Goal: Book appointment/travel/reservation

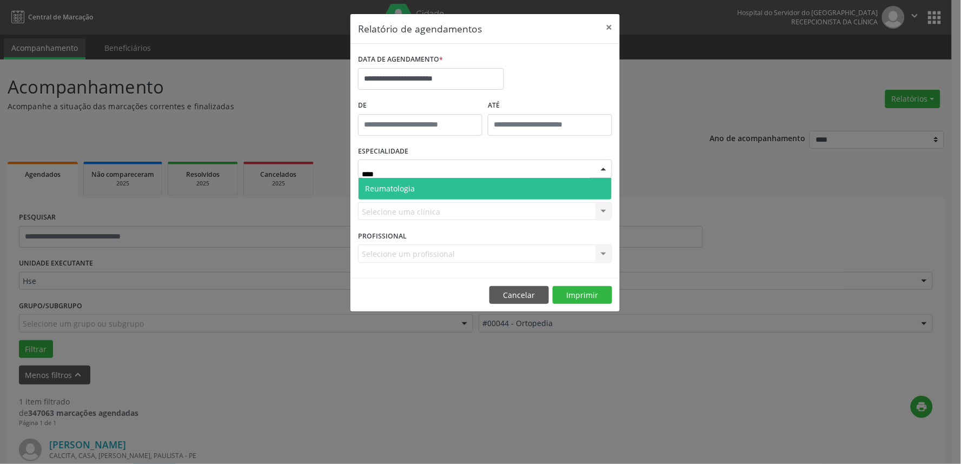
type input "*****"
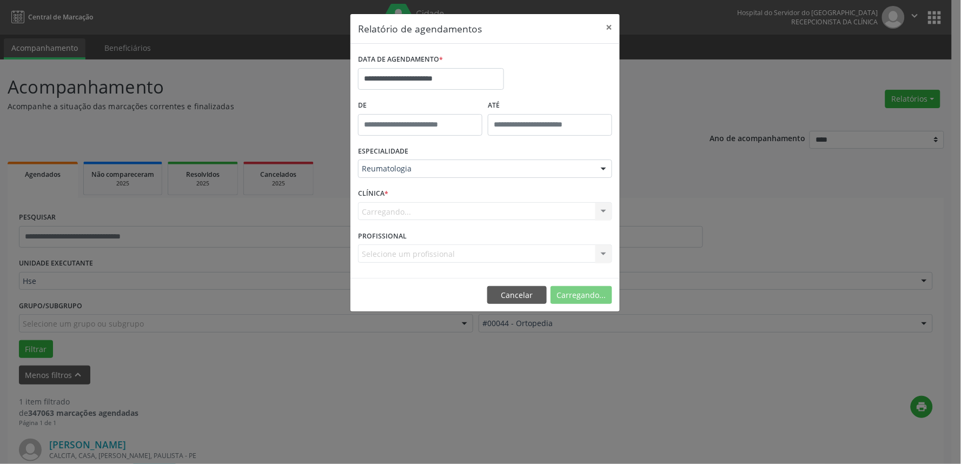
click at [399, 206] on div "Carregando... Hse Nenhum resultado encontrado para: " " Não há nenhuma opção pa…" at bounding box center [485, 211] width 254 height 18
click at [429, 211] on div "Carregando... Hse Nenhum resultado encontrado para: " " Não há nenhuma opção pa…" at bounding box center [485, 211] width 254 height 18
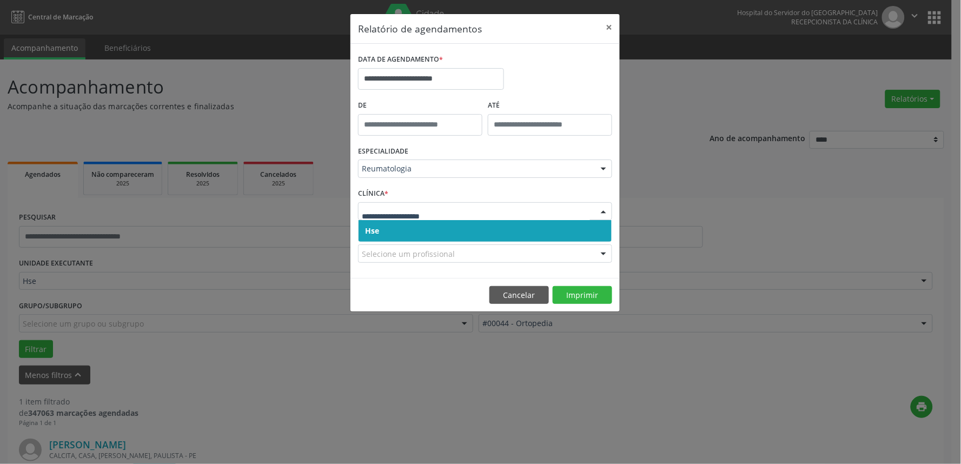
click at [451, 227] on span "Hse" at bounding box center [485, 231] width 253 height 22
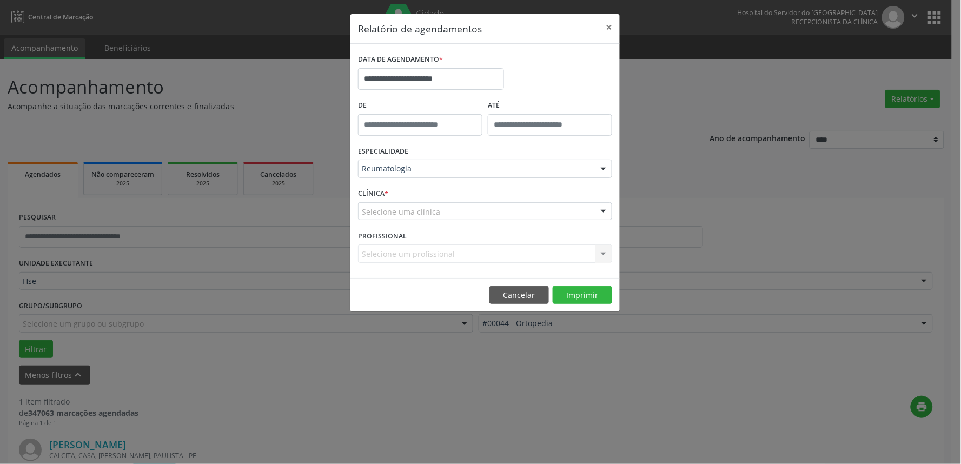
click at [460, 196] on div "CLÍNICA * Selecione uma clínica Hse Nenhum resultado encontrado para: " " Não h…" at bounding box center [485, 207] width 260 height 42
click at [460, 207] on div "Selecione uma clínica" at bounding box center [485, 211] width 254 height 18
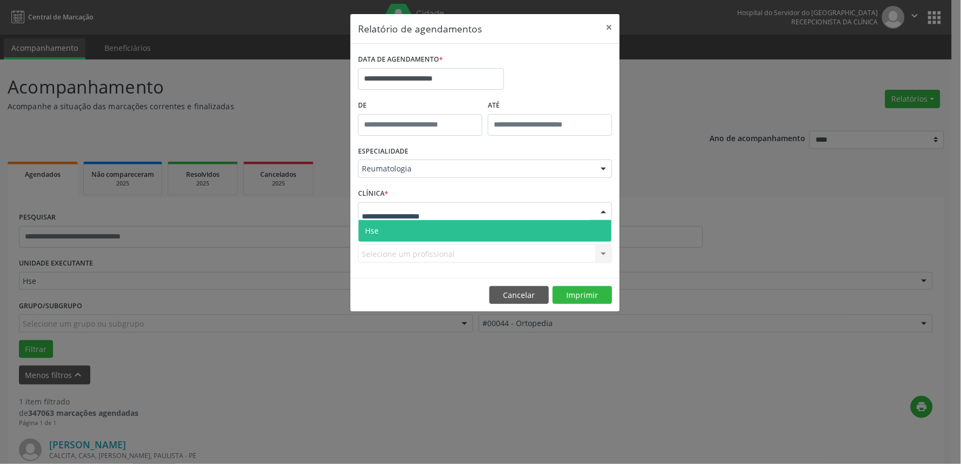
click at [463, 226] on span "Hse" at bounding box center [485, 231] width 253 height 22
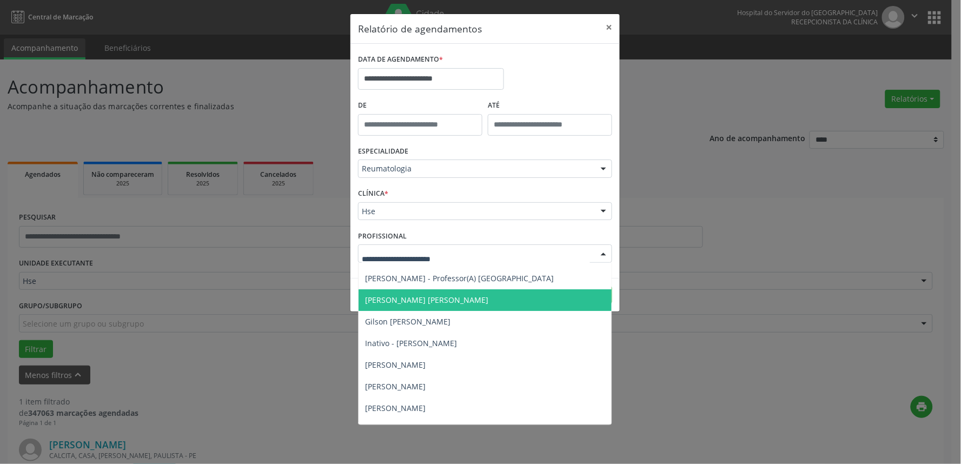
scroll to position [33, 0]
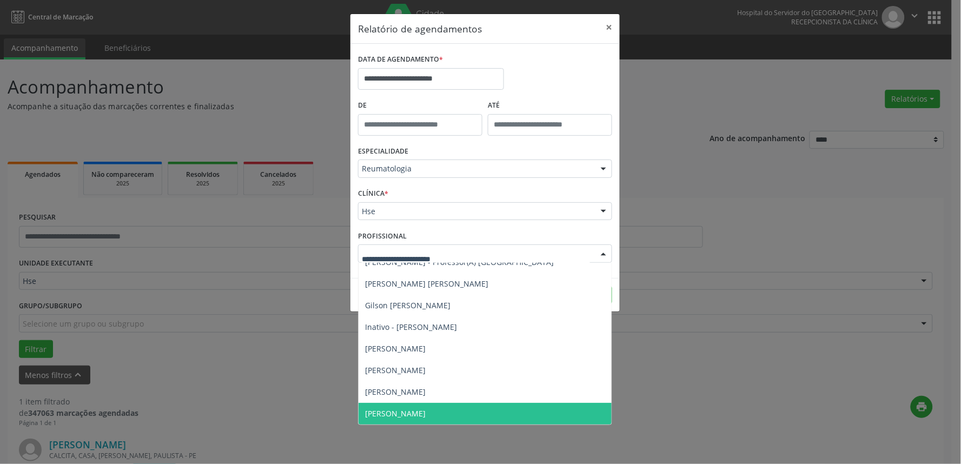
click at [422, 409] on span "[PERSON_NAME]" at bounding box center [395, 413] width 61 height 10
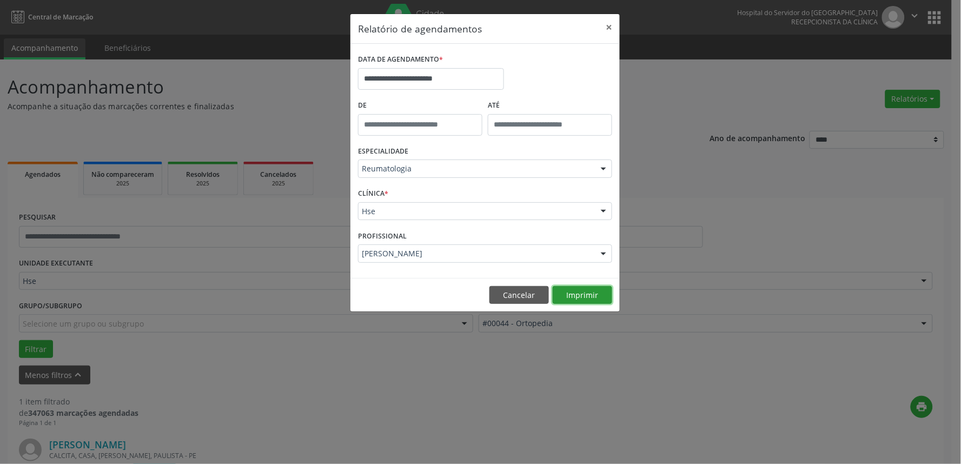
click at [574, 303] on button "Imprimir" at bounding box center [582, 295] width 59 height 18
click at [388, 261] on div "[PERSON_NAME]" at bounding box center [485, 253] width 254 height 18
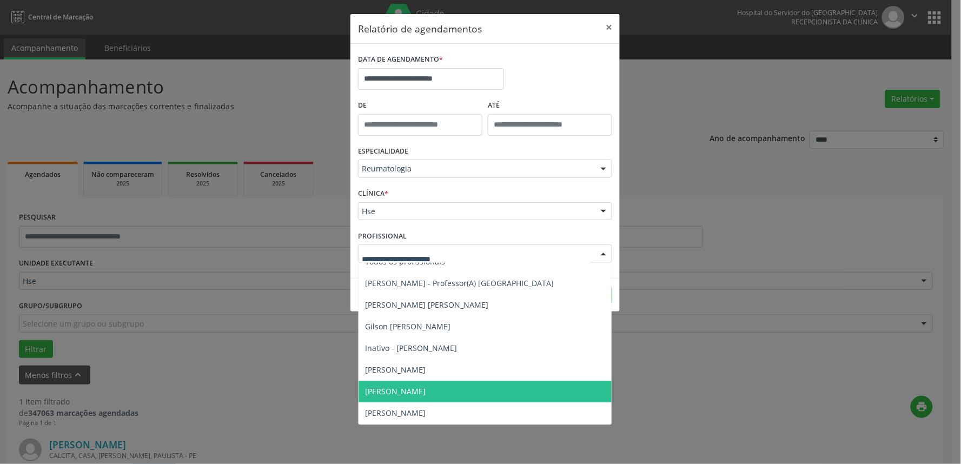
scroll to position [0, 0]
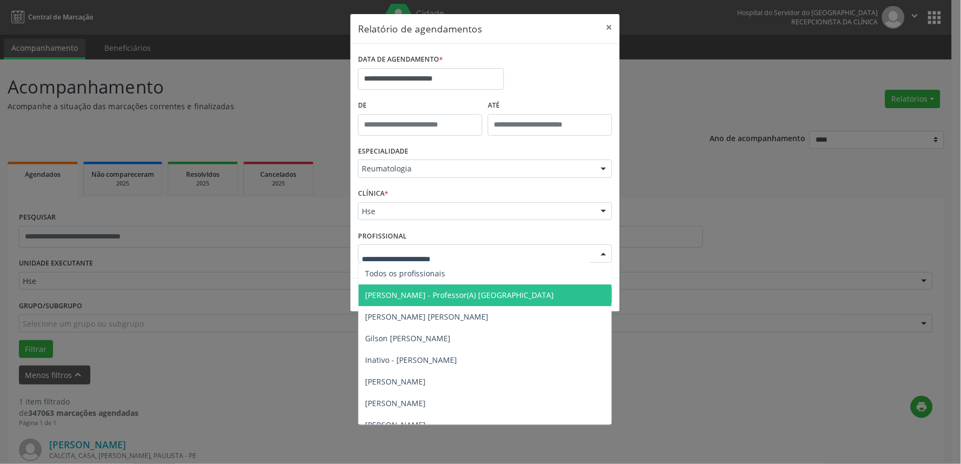
click at [417, 300] on span "[PERSON_NAME] - Professor(A) [GEOGRAPHIC_DATA]" at bounding box center [485, 296] width 253 height 22
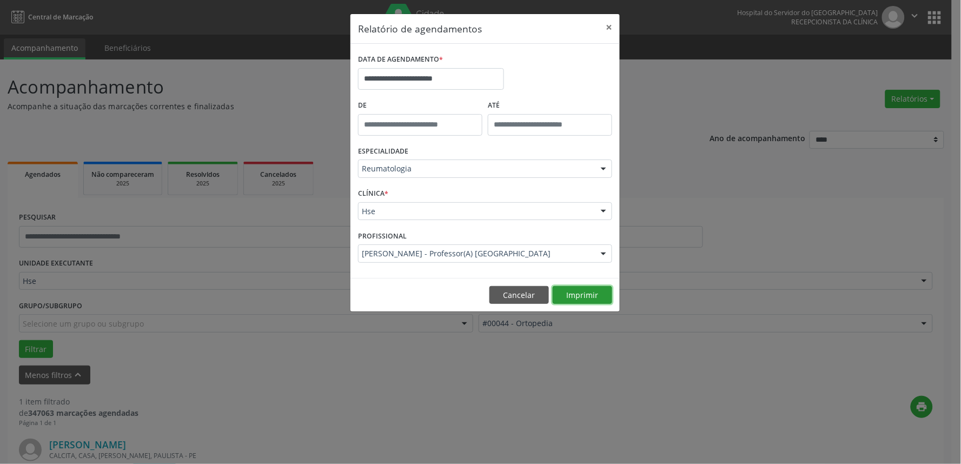
click at [579, 291] on button "Imprimir" at bounding box center [582, 295] width 59 height 18
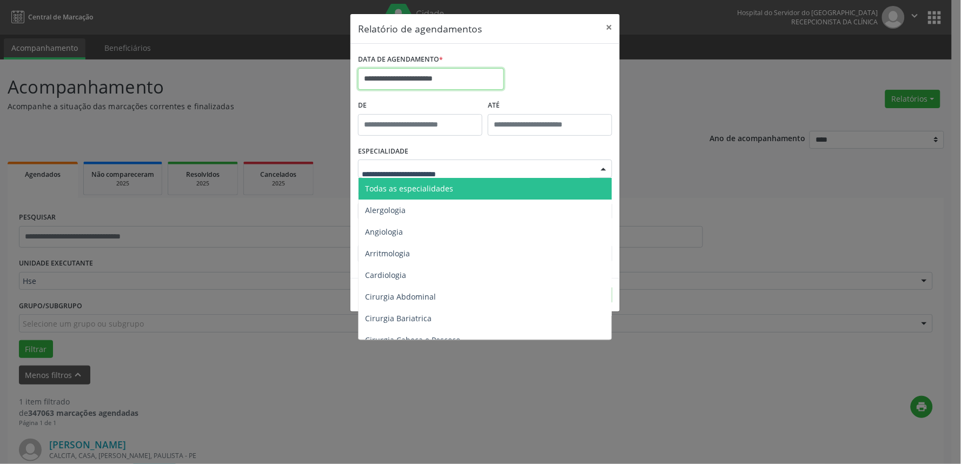
click at [406, 83] on input "**********" at bounding box center [431, 79] width 146 height 22
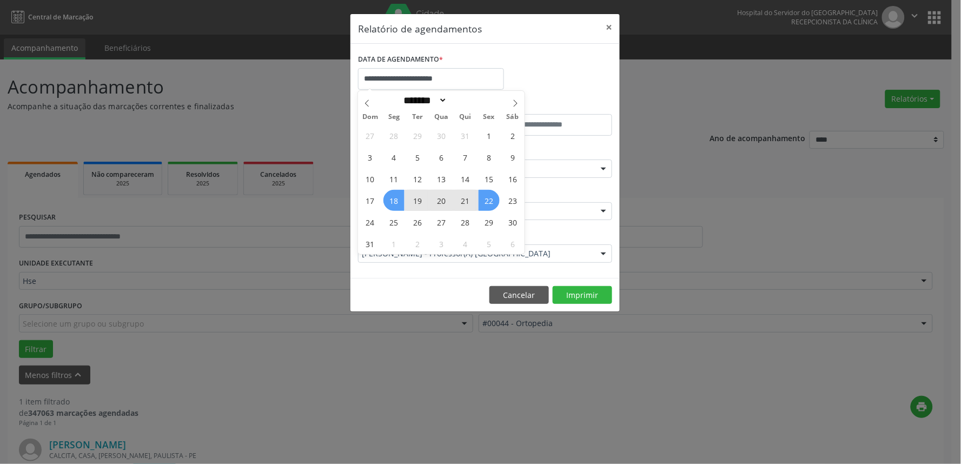
click at [399, 199] on span "18" at bounding box center [393, 200] width 21 height 21
type input "**********"
click at [408, 71] on input "**********" at bounding box center [431, 79] width 146 height 22
click at [421, 201] on span "19" at bounding box center [417, 200] width 21 height 21
type input "**********"
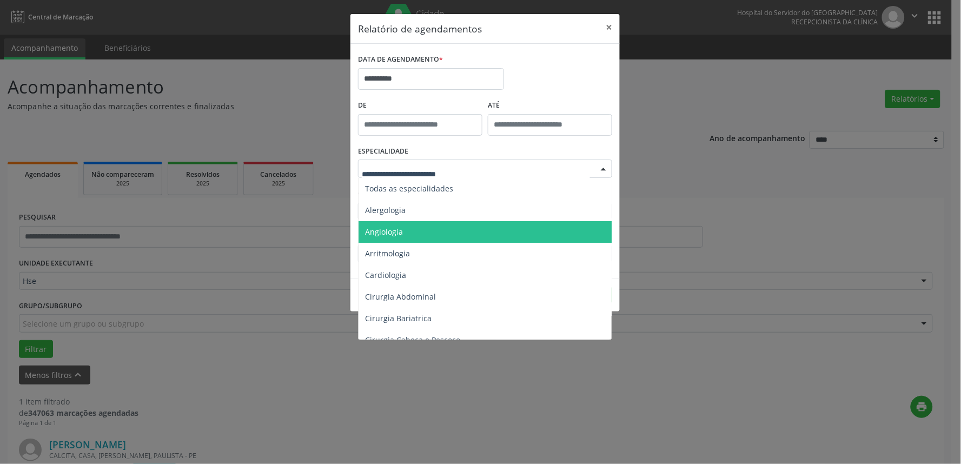
click at [410, 233] on span "Angiologia" at bounding box center [486, 232] width 255 height 22
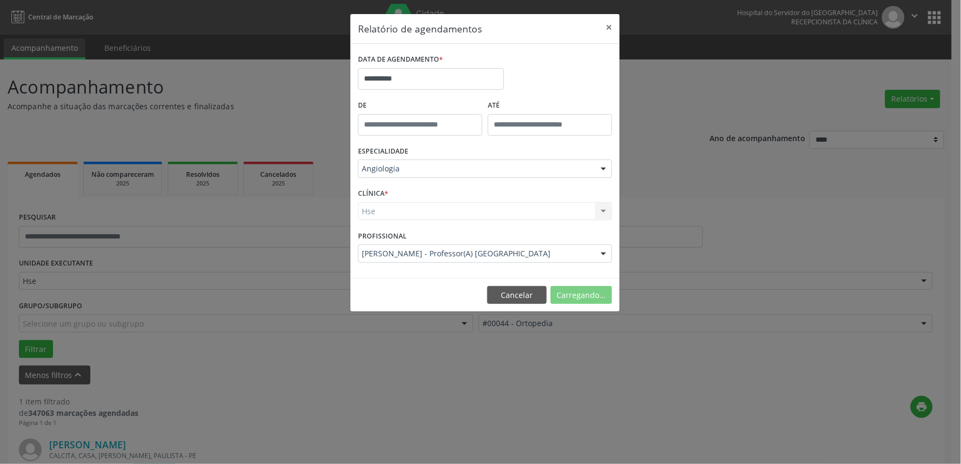
click at [409, 204] on div "Hse Hse Nenhum resultado encontrado para: " " Não há nenhuma opção para ser exi…" at bounding box center [485, 211] width 254 height 18
click at [406, 215] on div "Hse Hse Nenhum resultado encontrado para: " " Não há nenhuma opção para ser exi…" at bounding box center [485, 211] width 254 height 18
click at [407, 215] on div "Hse Hse Nenhum resultado encontrado para: " " Não há nenhuma opção para ser exi…" at bounding box center [485, 211] width 254 height 18
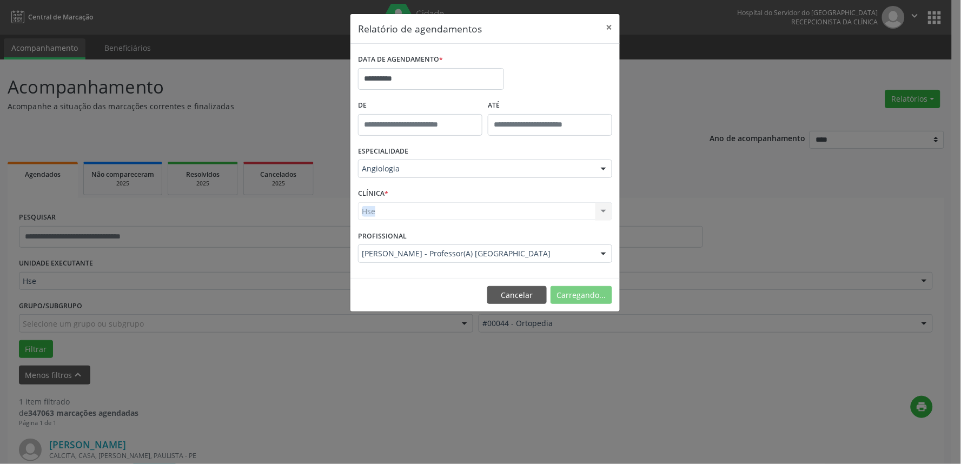
click at [407, 215] on div "Hse Hse Nenhum resultado encontrado para: " " Não há nenhuma opção para ser exi…" at bounding box center [485, 211] width 254 height 18
click at [425, 195] on div "CLÍNICA * Hse Hse Nenhum resultado encontrado para: " " Não há nenhuma opção pa…" at bounding box center [485, 207] width 260 height 42
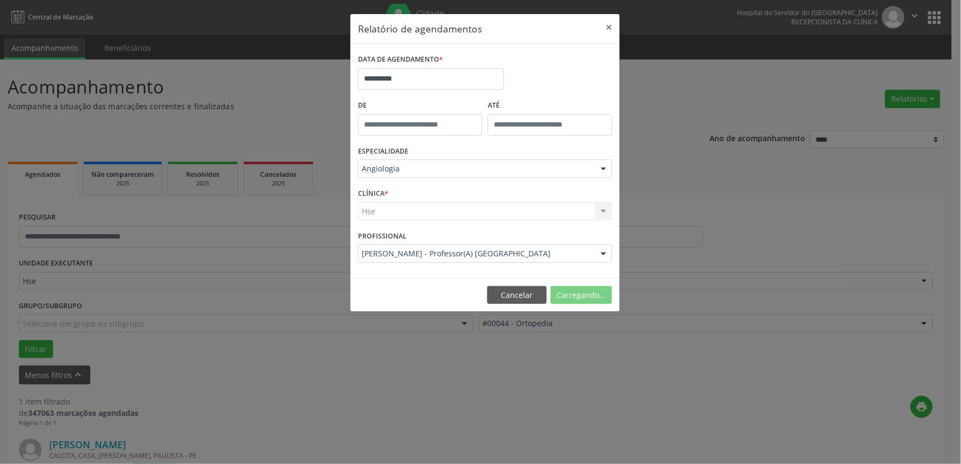
click at [425, 215] on div "Hse Hse Nenhum resultado encontrado para: " " Não há nenhuma opção para ser exi…" at bounding box center [485, 211] width 254 height 18
click at [428, 191] on div "CLÍNICA * Hse Hse Nenhum resultado encontrado para: " " Não há nenhuma opção pa…" at bounding box center [485, 207] width 260 height 42
click at [425, 214] on div "Hse Hse Nenhum resultado encontrado para: " " Não há nenhuma opção para ser exi…" at bounding box center [485, 211] width 254 height 18
click at [426, 214] on div "Hse Hse Nenhum resultado encontrado para: " " Não há nenhuma opção para ser exi…" at bounding box center [485, 211] width 254 height 18
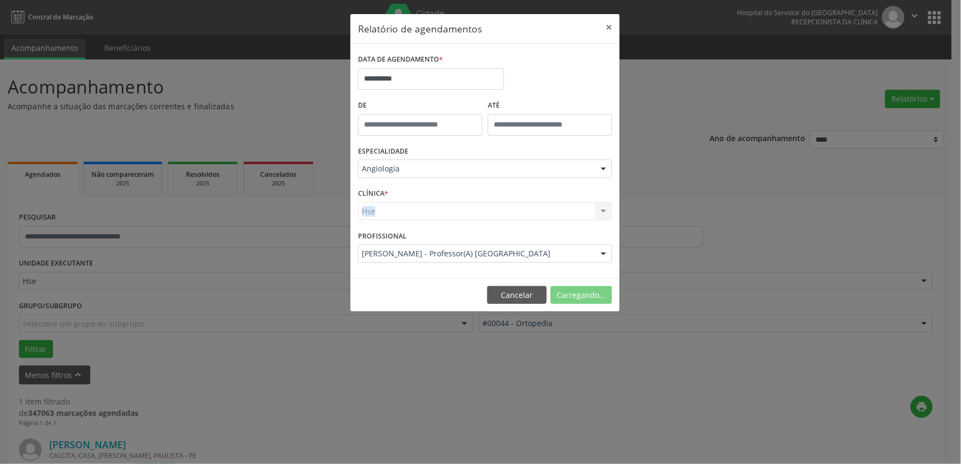
click at [426, 210] on div "Hse Hse Nenhum resultado encontrado para: " " Não há nenhuma opção para ser exi…" at bounding box center [485, 211] width 254 height 18
click at [426, 209] on div "Hse Hse Nenhum resultado encontrado para: " " Não há nenhuma opção para ser exi…" at bounding box center [485, 211] width 254 height 18
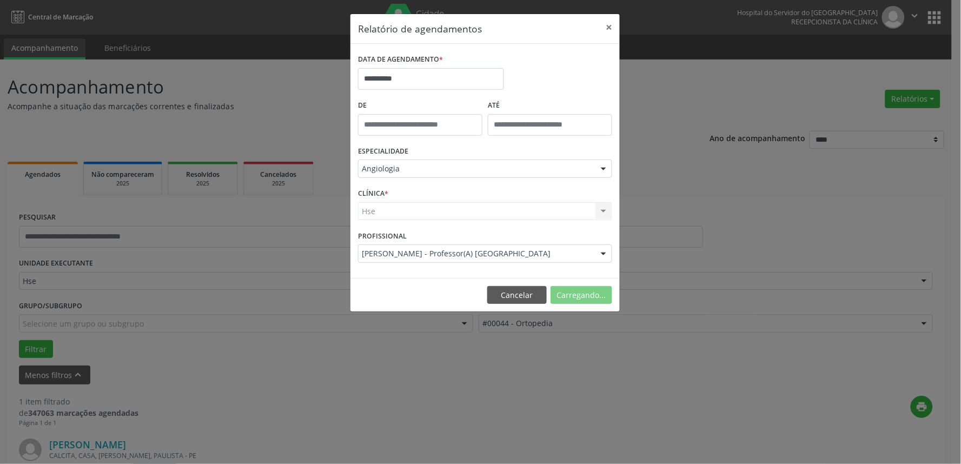
click at [429, 186] on div "CLÍNICA * Hse Hse Nenhum resultado encontrado para: " " Não há nenhuma opção pa…" at bounding box center [485, 207] width 260 height 42
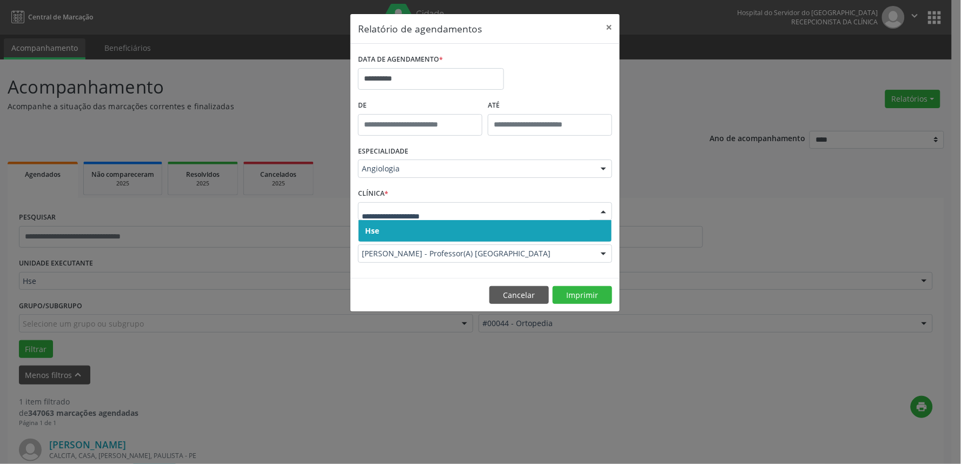
click at [404, 223] on span "Hse" at bounding box center [485, 231] width 253 height 22
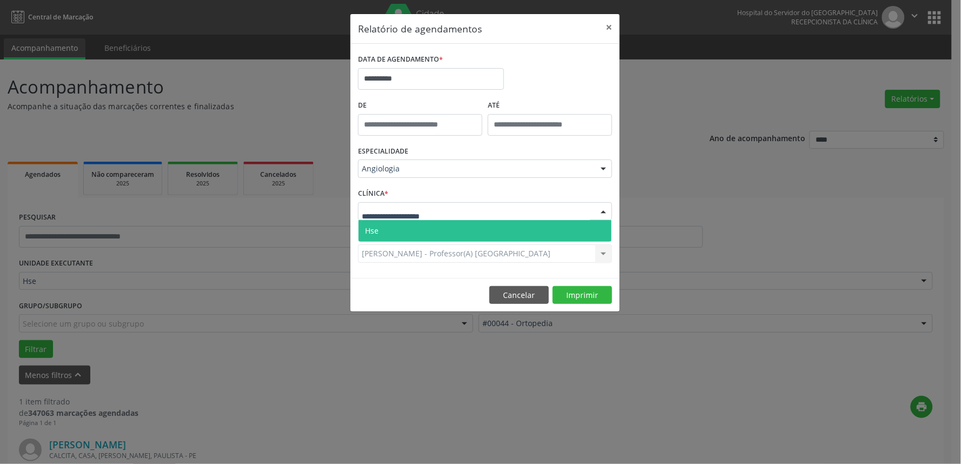
click at [401, 227] on span "Hse" at bounding box center [485, 231] width 253 height 22
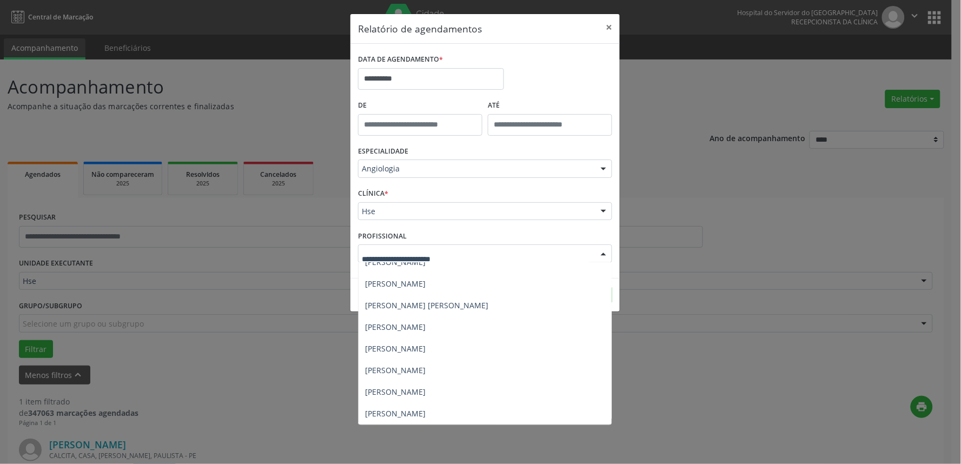
scroll to position [120, 0]
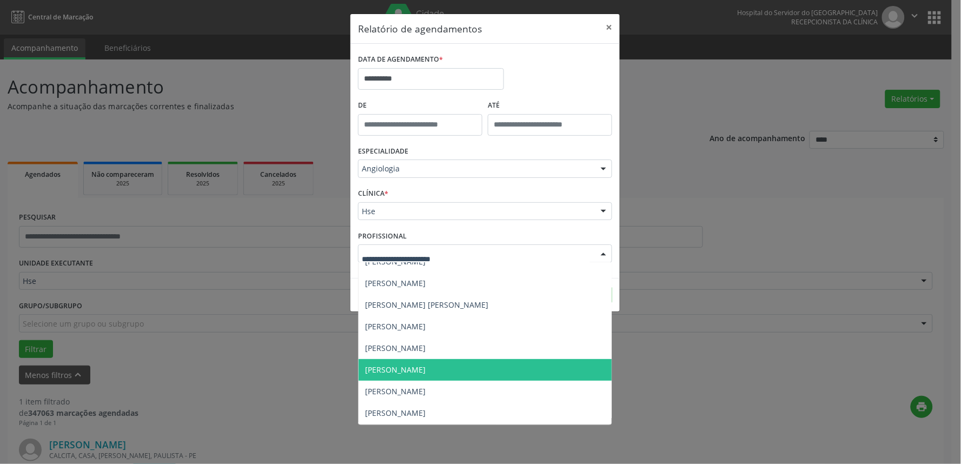
click at [465, 364] on span "[PERSON_NAME]" at bounding box center [485, 370] width 253 height 22
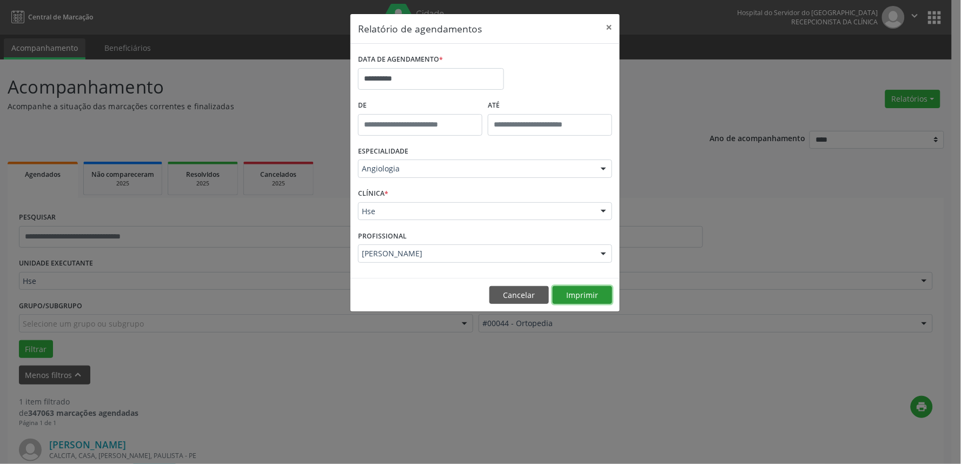
click at [593, 302] on button "Imprimir" at bounding box center [582, 295] width 59 height 18
